Goal: Connect with others: Participate in discussion

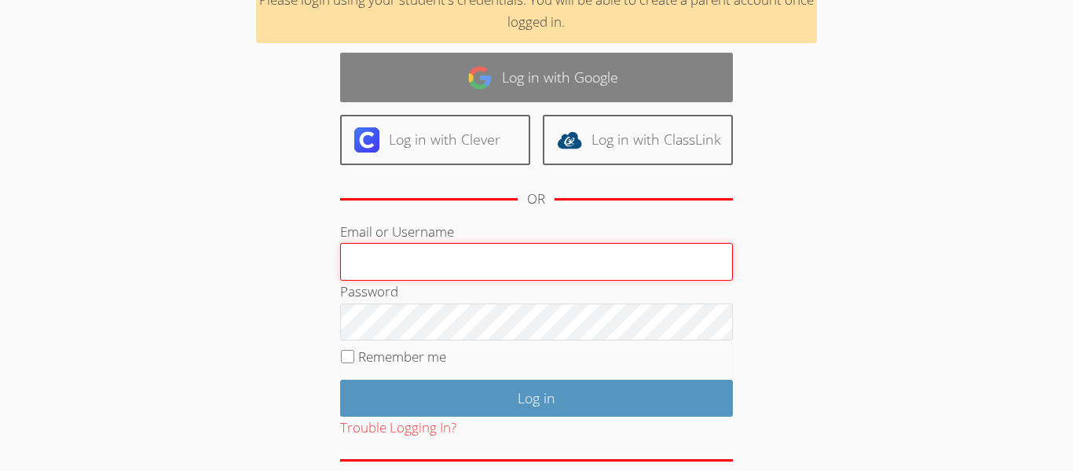
scroll to position [152, 0]
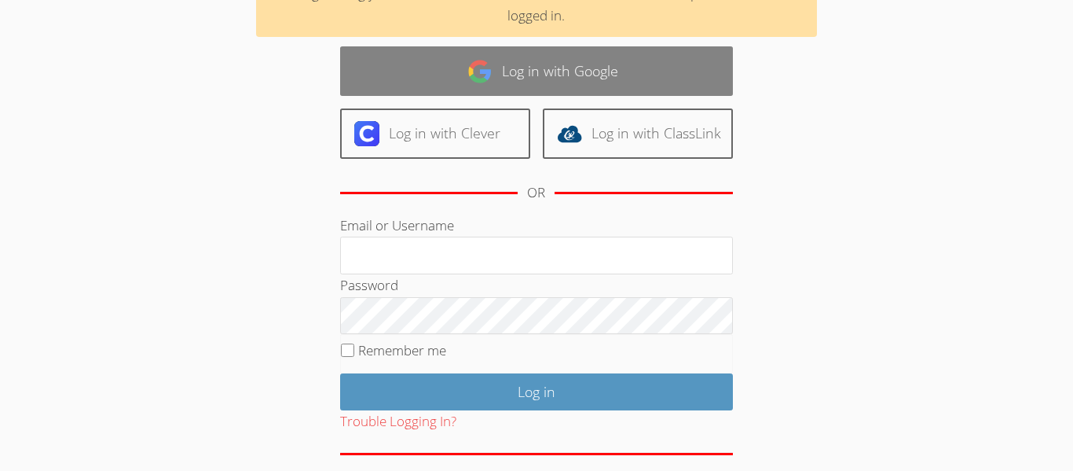
click at [638, 62] on link "Log in with Google" at bounding box center [536, 71] width 393 height 50
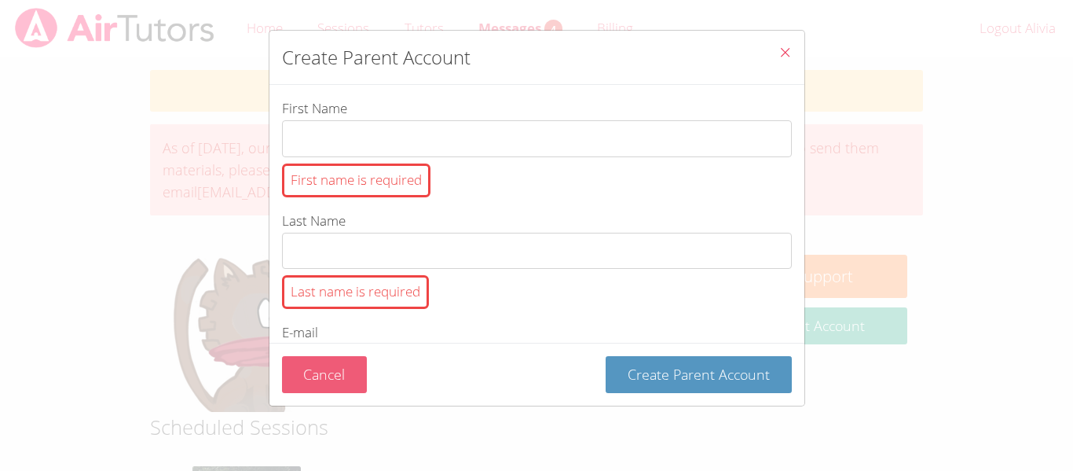
click at [303, 370] on button "Cancel" at bounding box center [325, 374] width 86 height 37
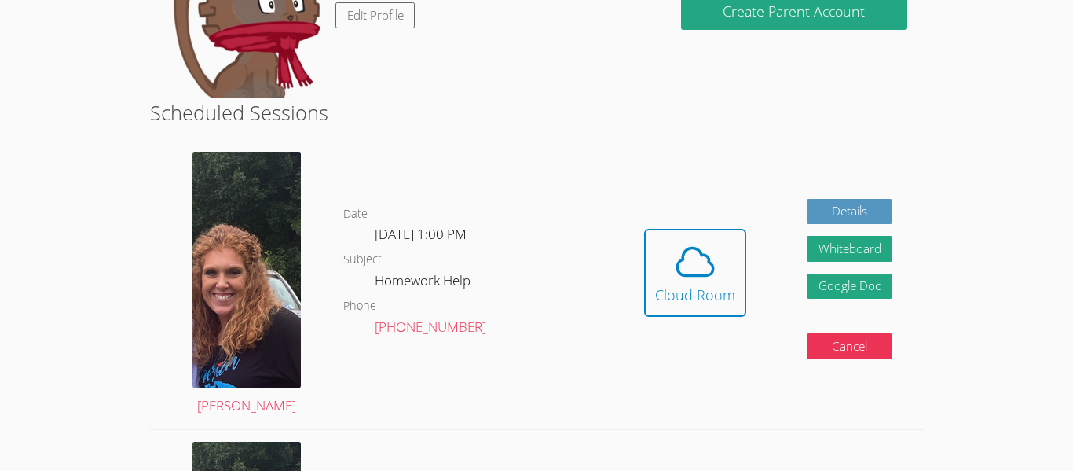
scroll to position [323, 0]
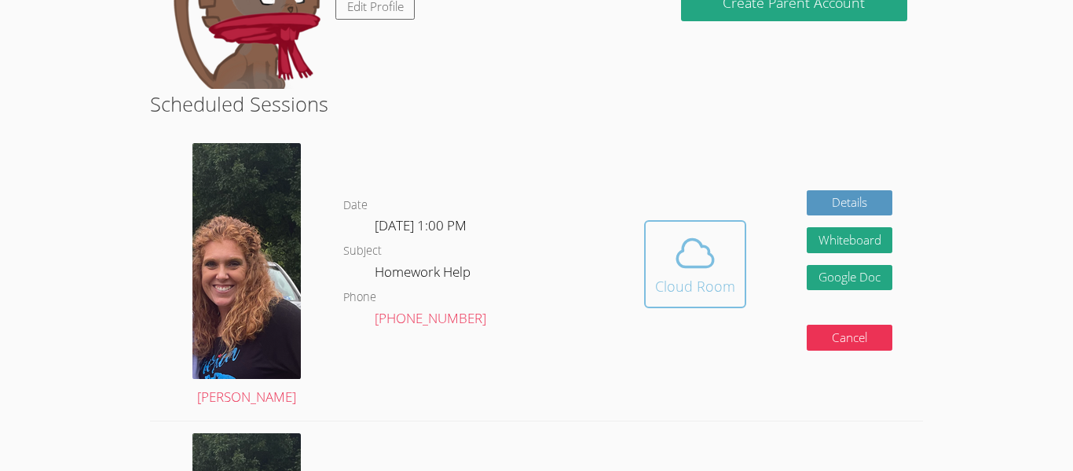
click at [683, 254] on icon at bounding box center [695, 253] width 44 height 44
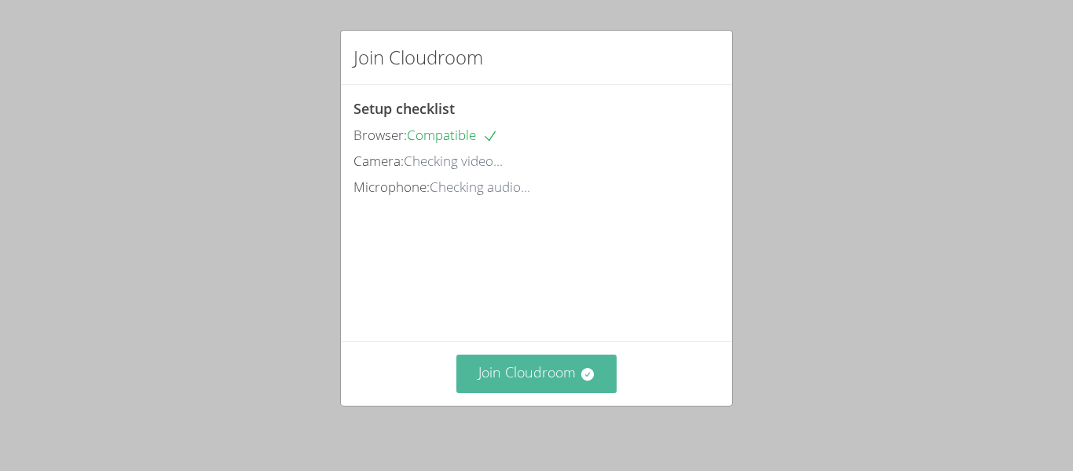
click at [585, 377] on icon at bounding box center [587, 374] width 13 height 13
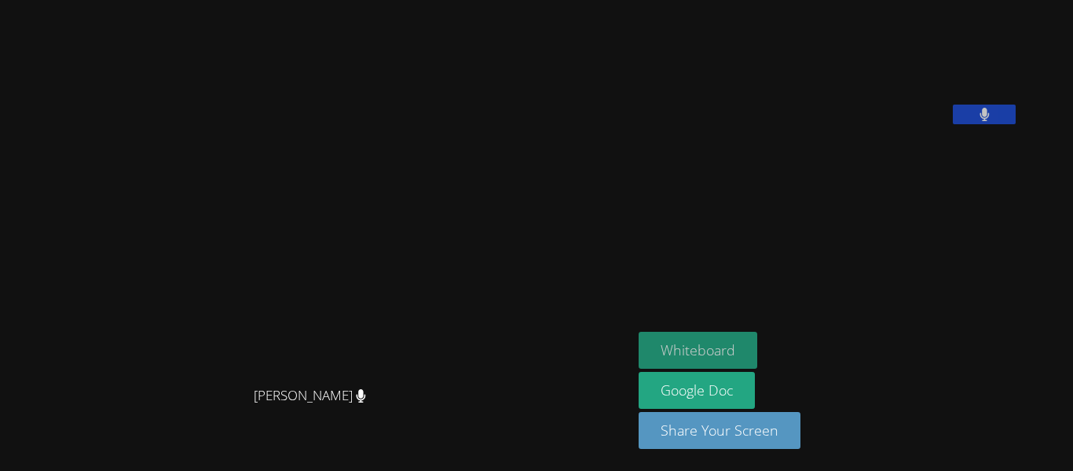
click at [750, 352] on button "Whiteboard" at bounding box center [698, 350] width 119 height 37
